Goal: Task Accomplishment & Management: Use online tool/utility

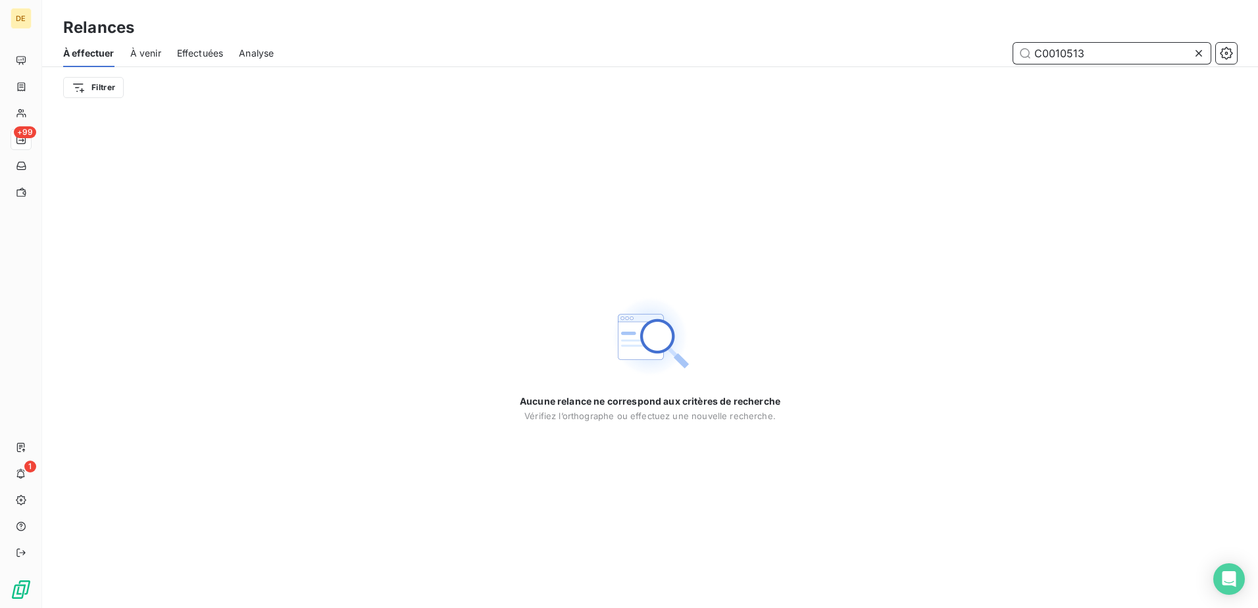
click at [1105, 55] on input "C0010513" at bounding box center [1111, 53] width 197 height 21
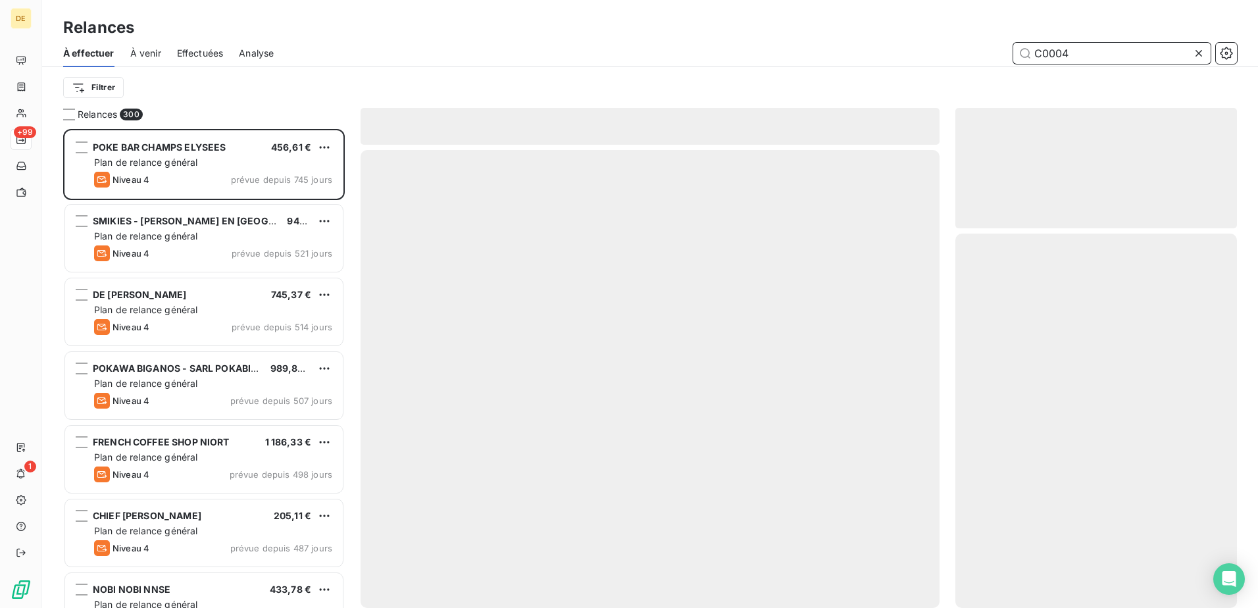
scroll to position [469, 272]
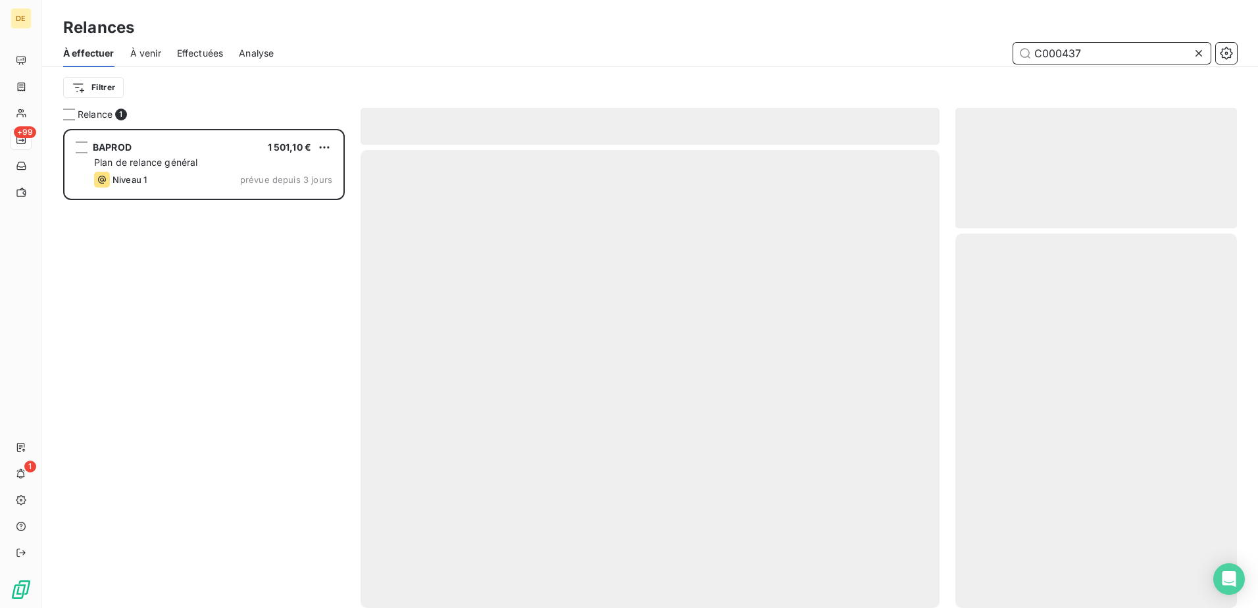
scroll to position [469, 272]
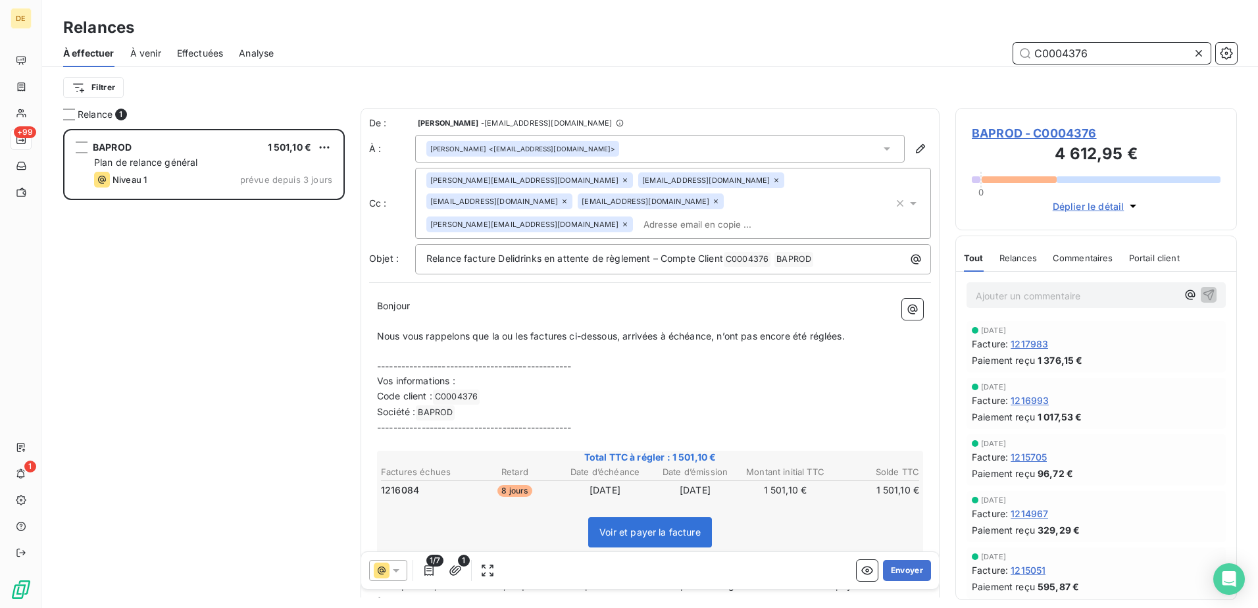
type input "C0004376"
click at [682, 215] on input "text" at bounding box center [714, 225] width 152 height 20
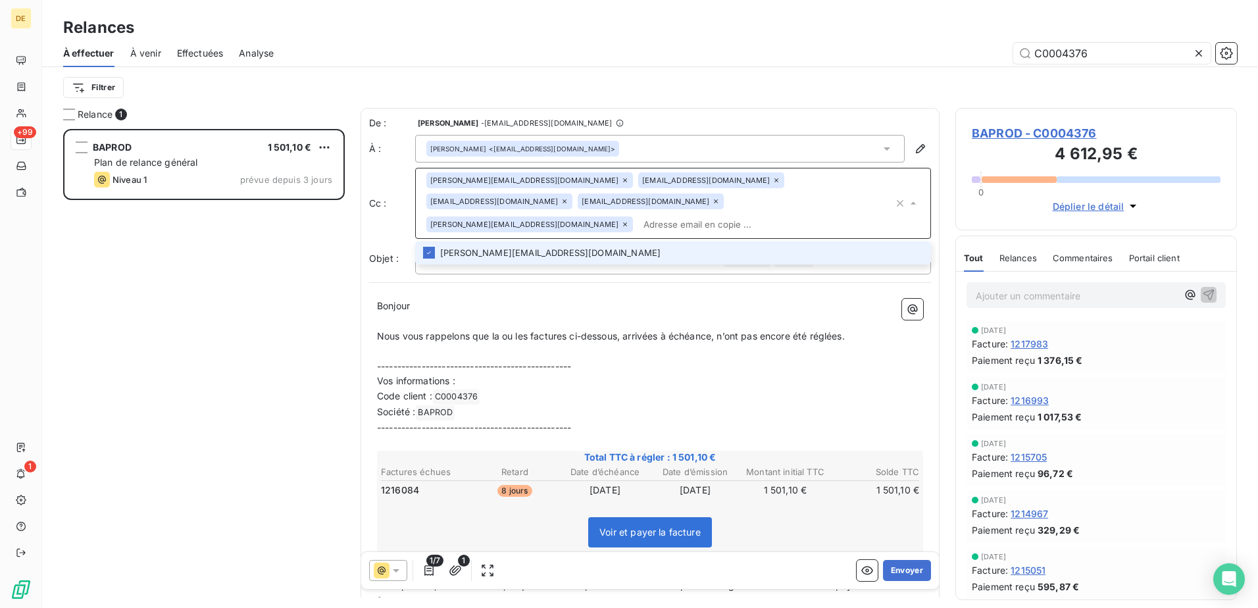
paste input "[PERSON_NAME][EMAIL_ADDRESS][DOMAIN_NAME]"
type input "[PERSON_NAME][EMAIL_ADDRESS][DOMAIN_NAME]"
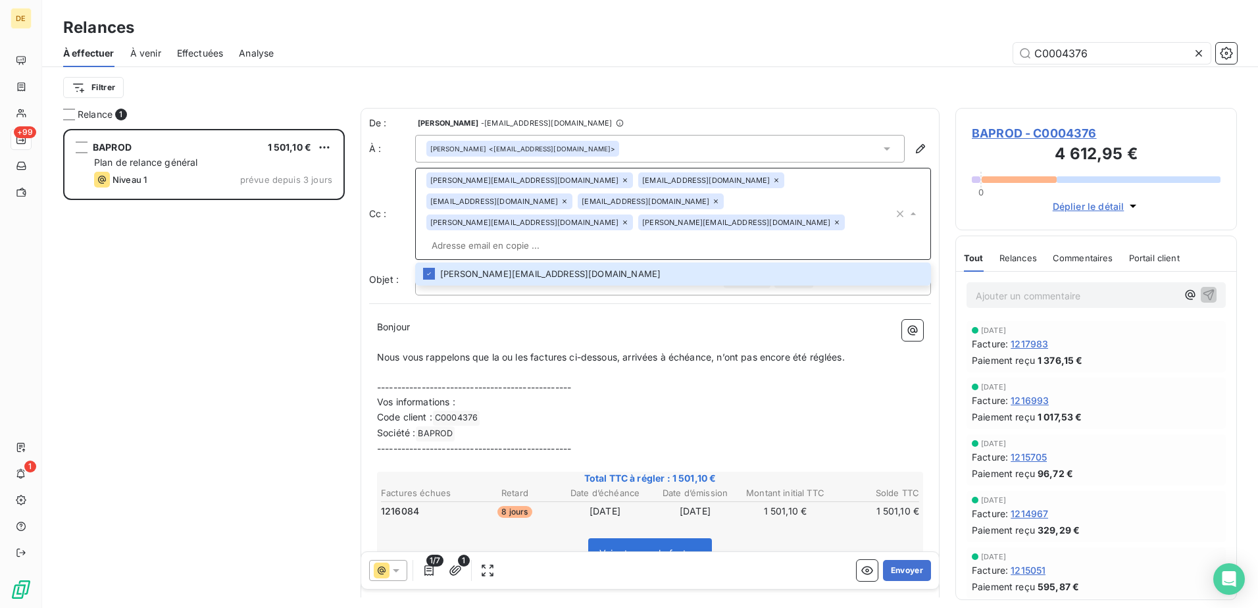
click at [784, 197] on div "[PERSON_NAME][EMAIL_ADDRESS][DOMAIN_NAME] [EMAIL_ADDRESS][DOMAIN_NAME] [EMAIL_A…" at bounding box center [659, 213] width 467 height 83
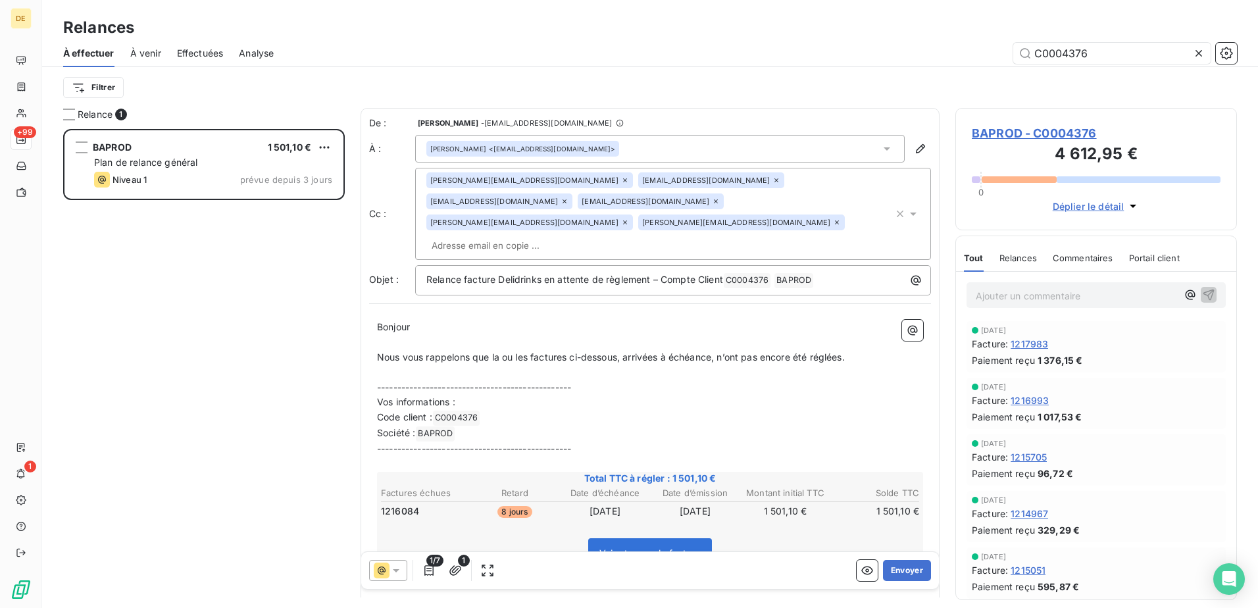
click at [808, 216] on div "[PERSON_NAME][EMAIL_ADDRESS][DOMAIN_NAME] [EMAIL_ADDRESS][DOMAIN_NAME] [EMAIL_A…" at bounding box center [659, 213] width 467 height 83
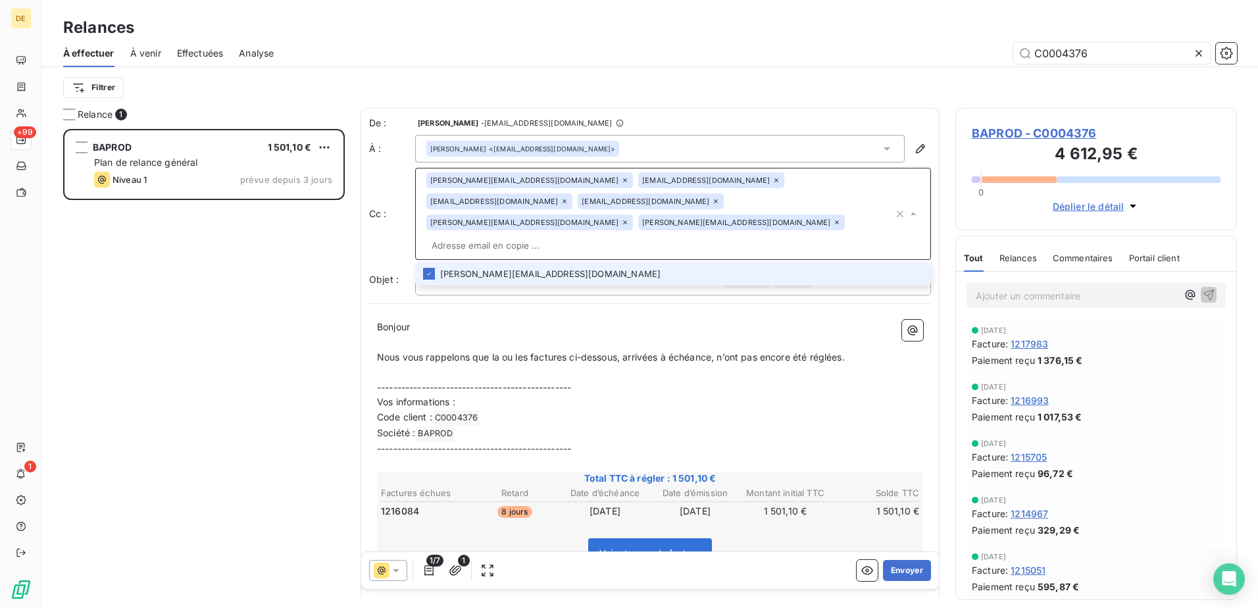
paste input "[EMAIL_ADDRESS][DOMAIN_NAME]"
type input "[EMAIL_ADDRESS][DOMAIN_NAME]"
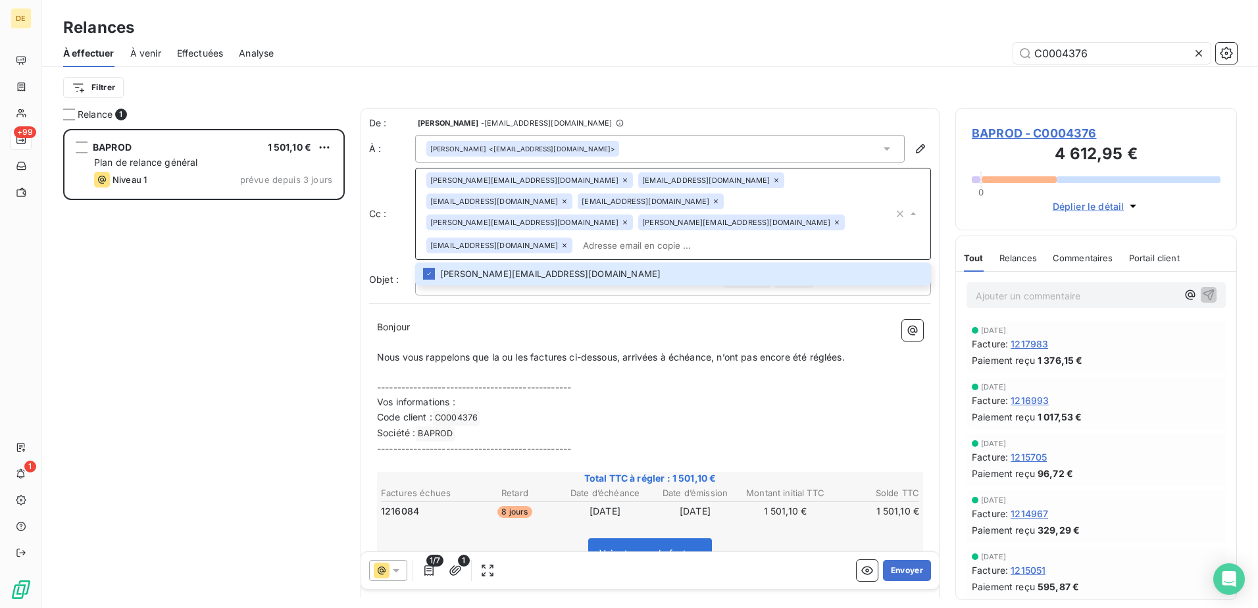
click at [677, 395] on p "Vos informations :" at bounding box center [650, 402] width 546 height 15
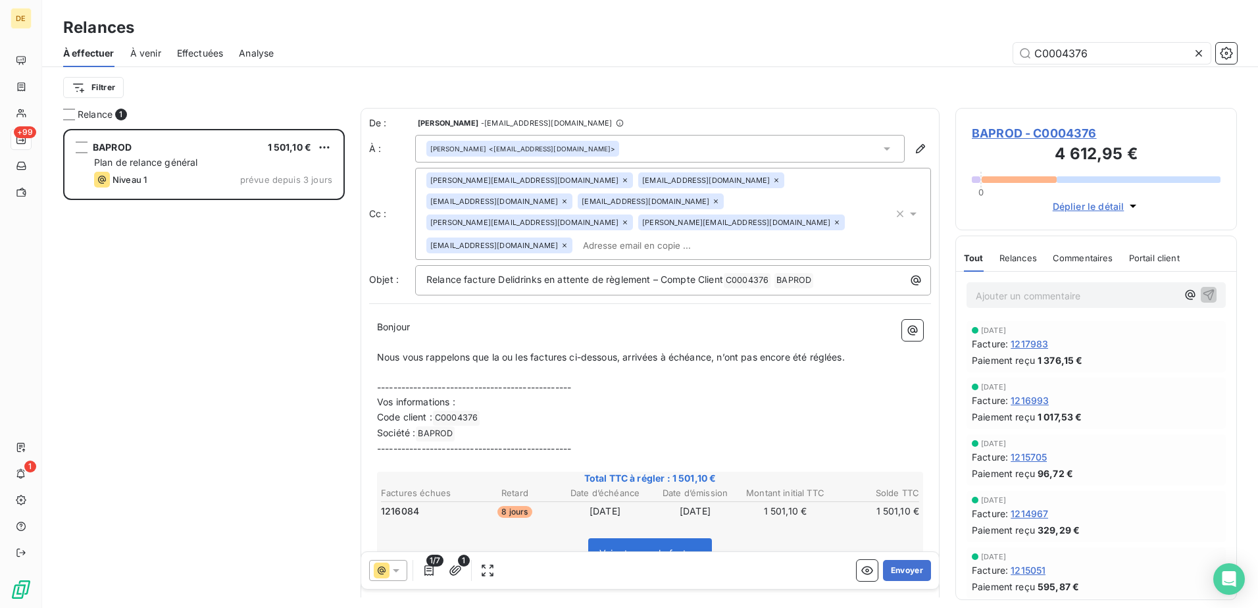
scroll to position [132, 0]
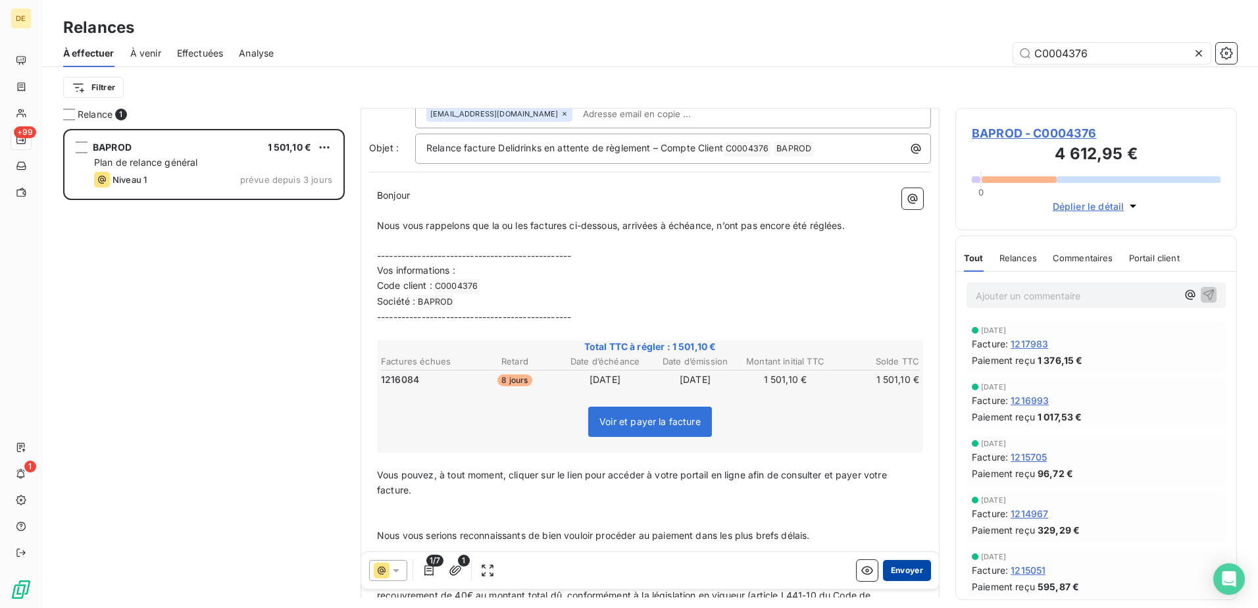
click at [898, 574] on button "Envoyer" at bounding box center [907, 570] width 48 height 21
